Goal: Task Accomplishment & Management: Manage account settings

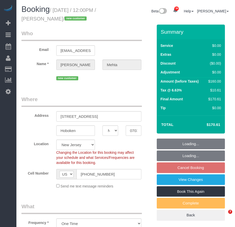
select select "NJ"
select select "number:89"
select select "number:73"
select select "number:15"
select select "number:5"
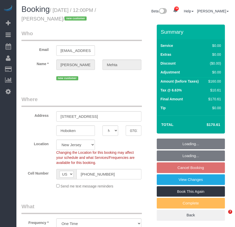
select select "spot4"
select select "1"
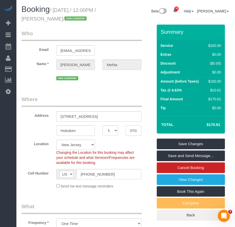
click at [130, 136] on input "07030" at bounding box center [134, 130] width 16 height 10
click at [105, 107] on legend "Where" at bounding box center [81, 100] width 121 height 11
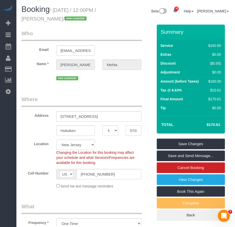
click at [133, 136] on input "07030" at bounding box center [134, 130] width 16 height 10
drag, startPoint x: 60, startPoint y: 139, endPoint x: 78, endPoint y: 139, distance: 18.0
click at [78, 136] on input "Hoboken" at bounding box center [75, 130] width 39 height 10
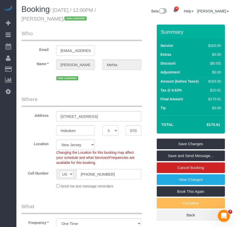
click at [116, 136] on select "AK AL AR AZ CA CO CT DC DE [GEOGRAPHIC_DATA] [GEOGRAPHIC_DATA] HI IA ID IL IN K…" at bounding box center [111, 130] width 16 height 10
click at [67, 136] on input "Hoboken" at bounding box center [75, 130] width 39 height 10
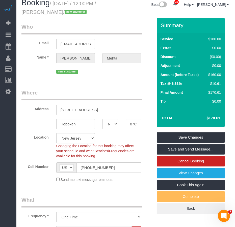
scroll to position [2, 0]
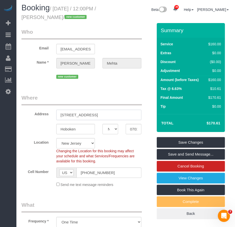
drag, startPoint x: 59, startPoint y: 124, endPoint x: 106, endPoint y: 123, distance: 46.3
click at [106, 120] on input "[STREET_ADDRESS]" at bounding box center [98, 115] width 85 height 10
click at [132, 134] on input "07030" at bounding box center [134, 129] width 16 height 10
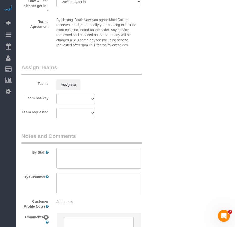
scroll to position [710, 0]
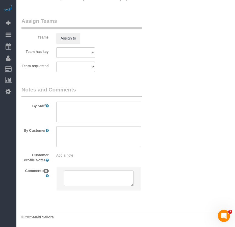
click at [75, 156] on div "Add a note" at bounding box center [98, 155] width 85 height 5
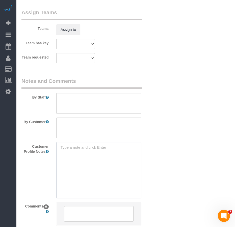
click at [71, 156] on textarea at bounding box center [98, 170] width 85 height 56
paste textarea "[URL][DOMAIN_NAME]"
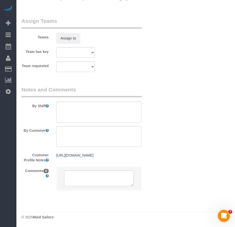
click at [121, 158] on pre "[URL][DOMAIN_NAME]" at bounding box center [98, 155] width 85 height 5
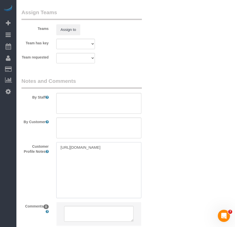
click at [114, 165] on textarea "[URL][DOMAIN_NAME]" at bounding box center [98, 170] width 85 height 56
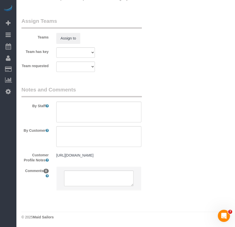
click at [116, 158] on pre "[URL][DOMAIN_NAME]" at bounding box center [98, 155] width 85 height 5
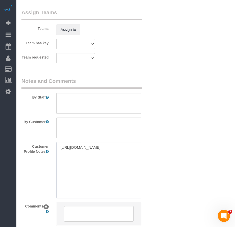
click at [116, 165] on textarea "[URL][DOMAIN_NAME]" at bounding box center [98, 170] width 85 height 56
type textarea "[URL][DOMAIN_NAME] 1BR/1Bath 855 sq ft"
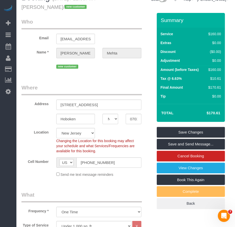
scroll to position [0, 0]
